Goal: Check status: Check status

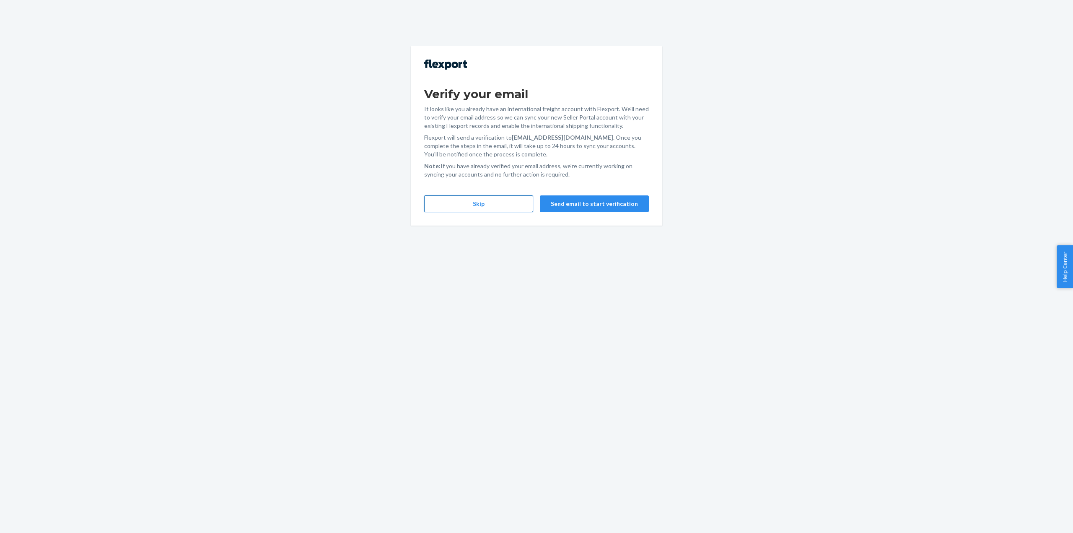
drag, startPoint x: 461, startPoint y: 191, endPoint x: 467, endPoint y: 199, distance: 9.6
click at [462, 191] on div "Verify your email It looks like you already have an international freight accou…" at bounding box center [536, 135] width 251 height 179
click at [468, 202] on button "Skip" at bounding box center [478, 203] width 109 height 17
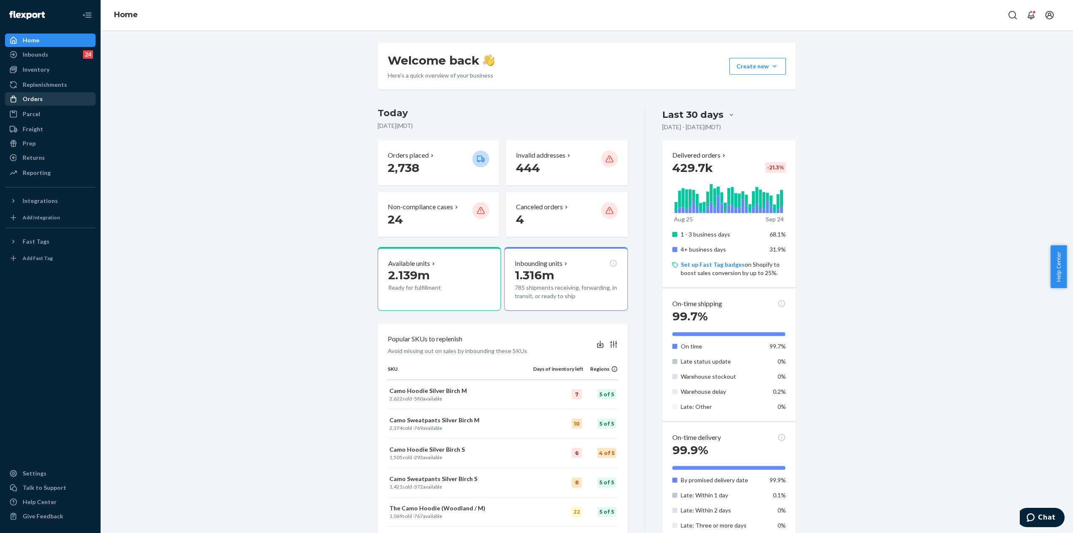
click at [38, 98] on div "Orders" at bounding box center [33, 99] width 20 height 8
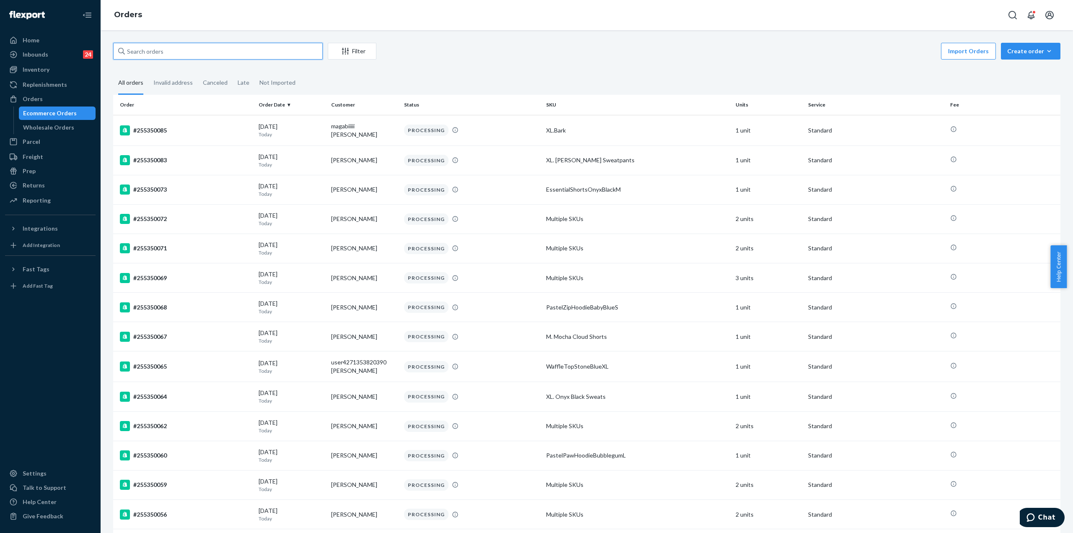
click at [153, 53] on input "text" at bounding box center [218, 51] width 210 height 17
paste input "MinimalistPawHoodieWave6X"
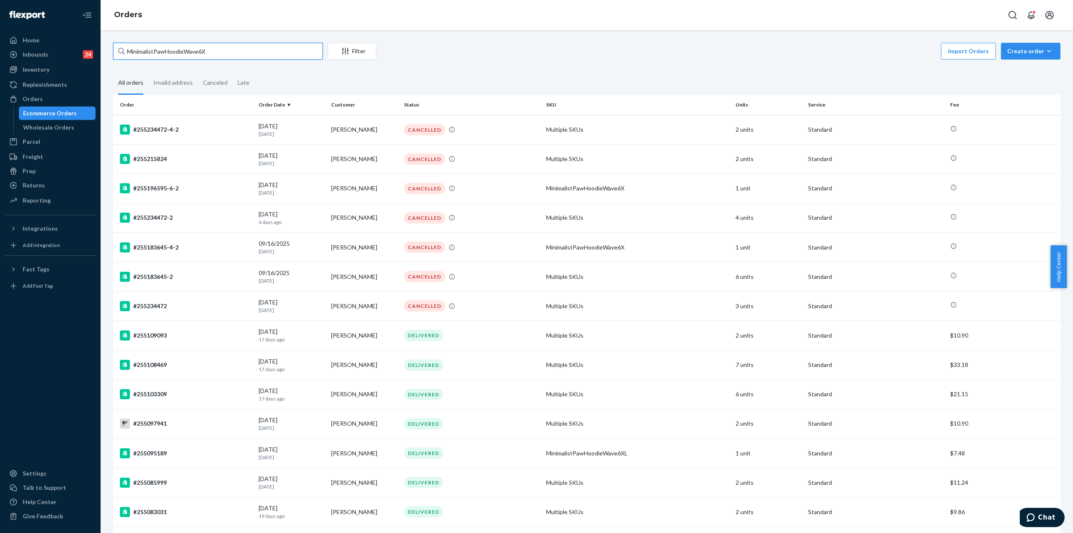
paste input "255171493"
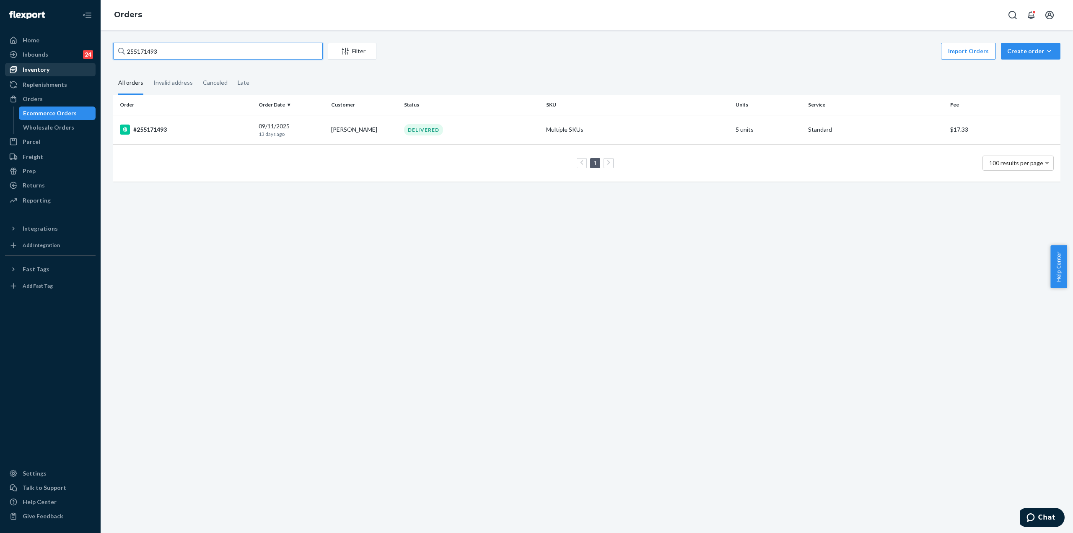
type input "255171493"
click at [50, 76] on link "Inventory" at bounding box center [50, 69] width 91 height 13
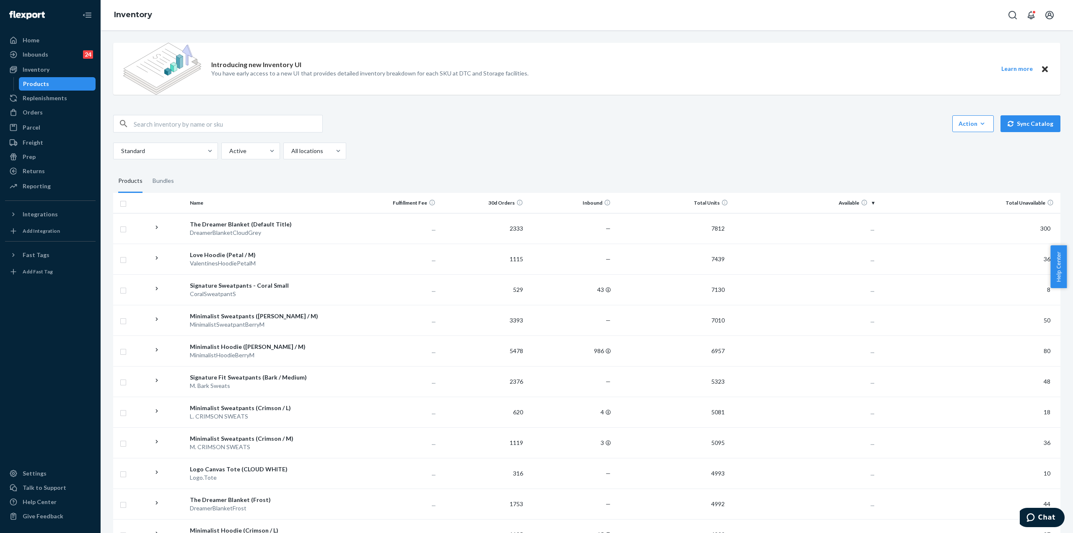
drag, startPoint x: 181, startPoint y: 111, endPoint x: 189, endPoint y: 125, distance: 16.5
click at [181, 111] on div "Introducing new Inventory UI You have early access to a new UI that provides de…" at bounding box center [587, 529] width 960 height 987
click at [189, 125] on input "text" at bounding box center [228, 123] width 189 height 17
paste input "MinimalistPawHoodieWave6X"
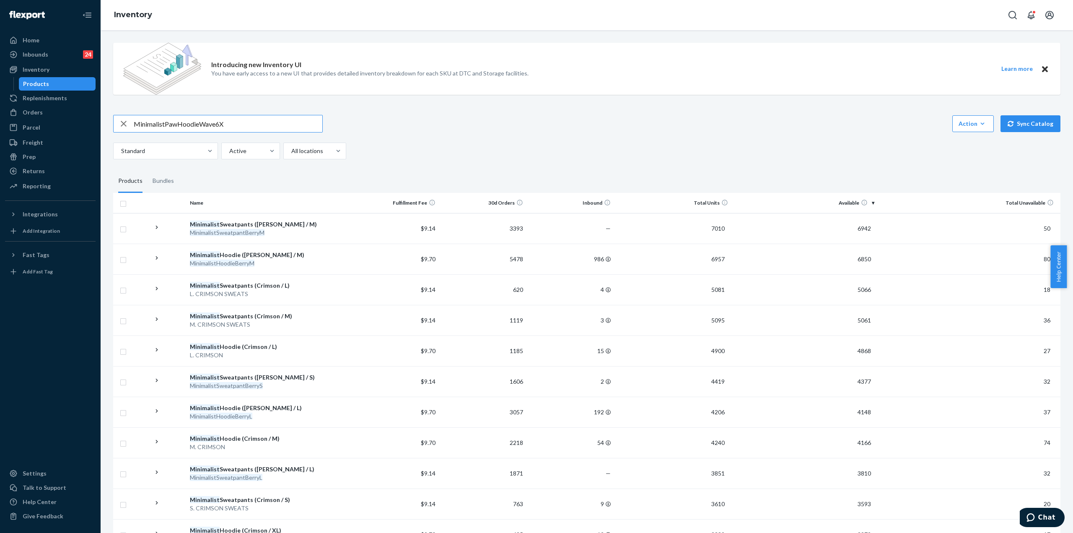
click at [245, 119] on input "MinimalistPawHoodieWave6X" at bounding box center [228, 123] width 189 height 17
click at [249, 122] on input "MinimalistPawHoodieWave6X" at bounding box center [228, 123] width 189 height 17
type input "MinimalistPawHoodieWave6XL"
